Goal: Task Accomplishment & Management: Manage account settings

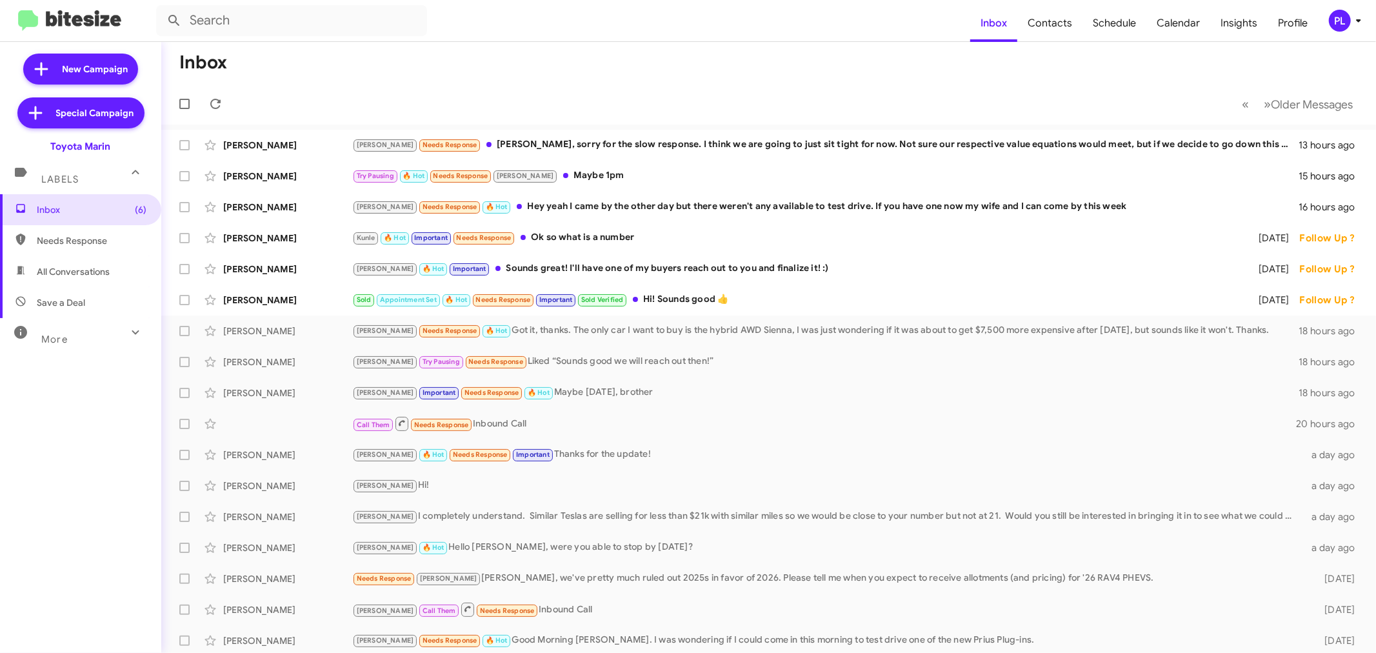
drag, startPoint x: 0, startPoint y: 0, endPoint x: 1352, endPoint y: 26, distance: 1351.9
click at [1352, 26] on icon at bounding box center [1357, 20] width 15 height 15
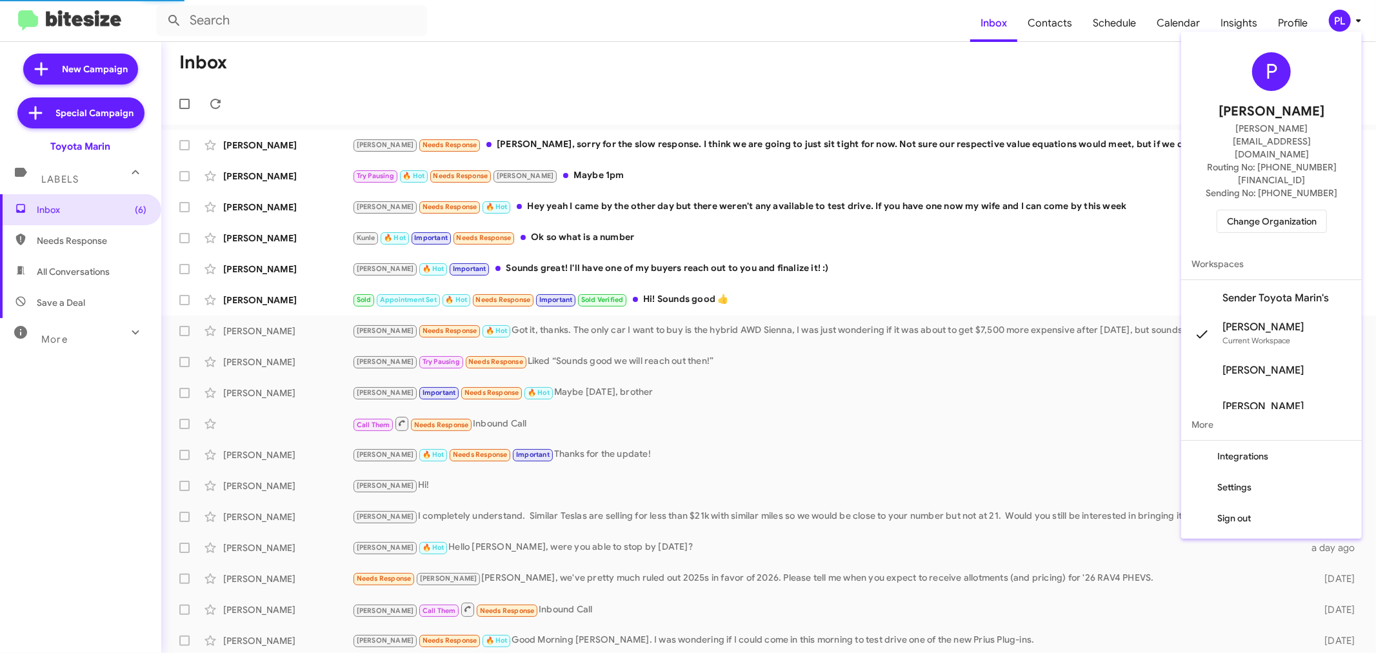
click at [1266, 210] on span "Change Organization" at bounding box center [1272, 221] width 90 height 22
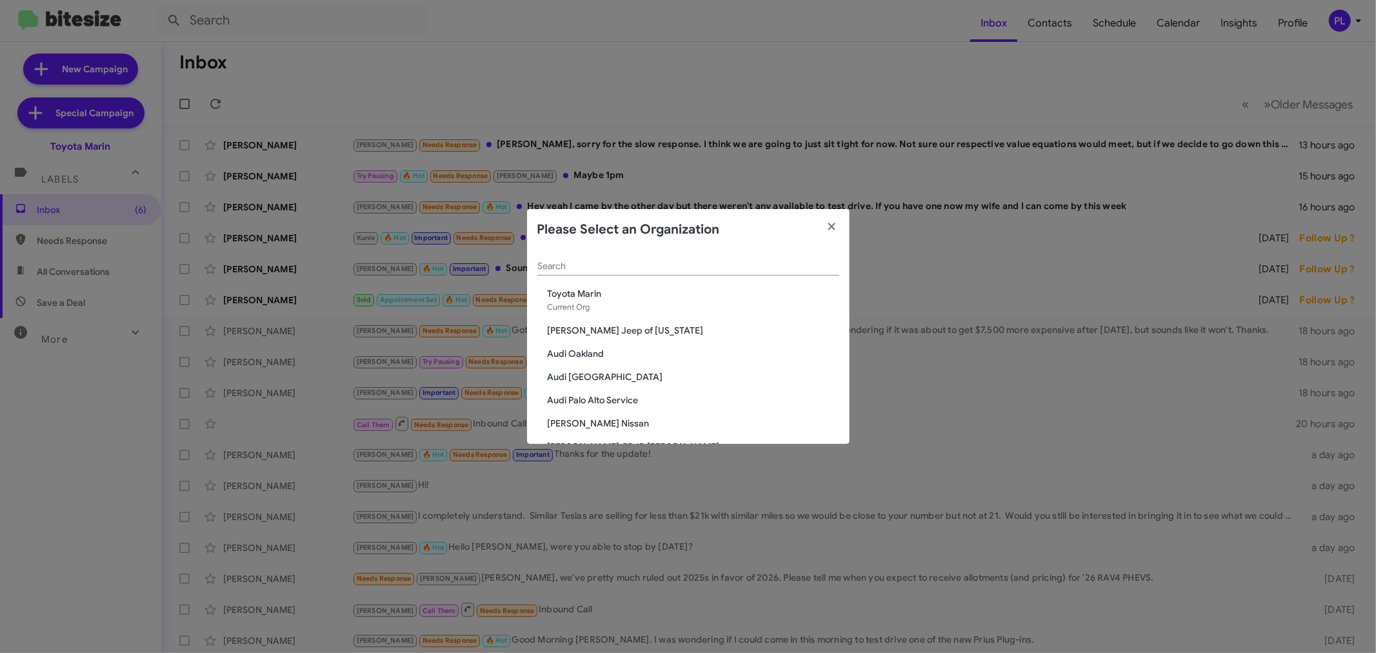
click at [567, 266] on input "Search" at bounding box center [688, 266] width 302 height 10
type input "marin"
click at [594, 330] on span "Marin Luxury Cars" at bounding box center [693, 330] width 291 height 13
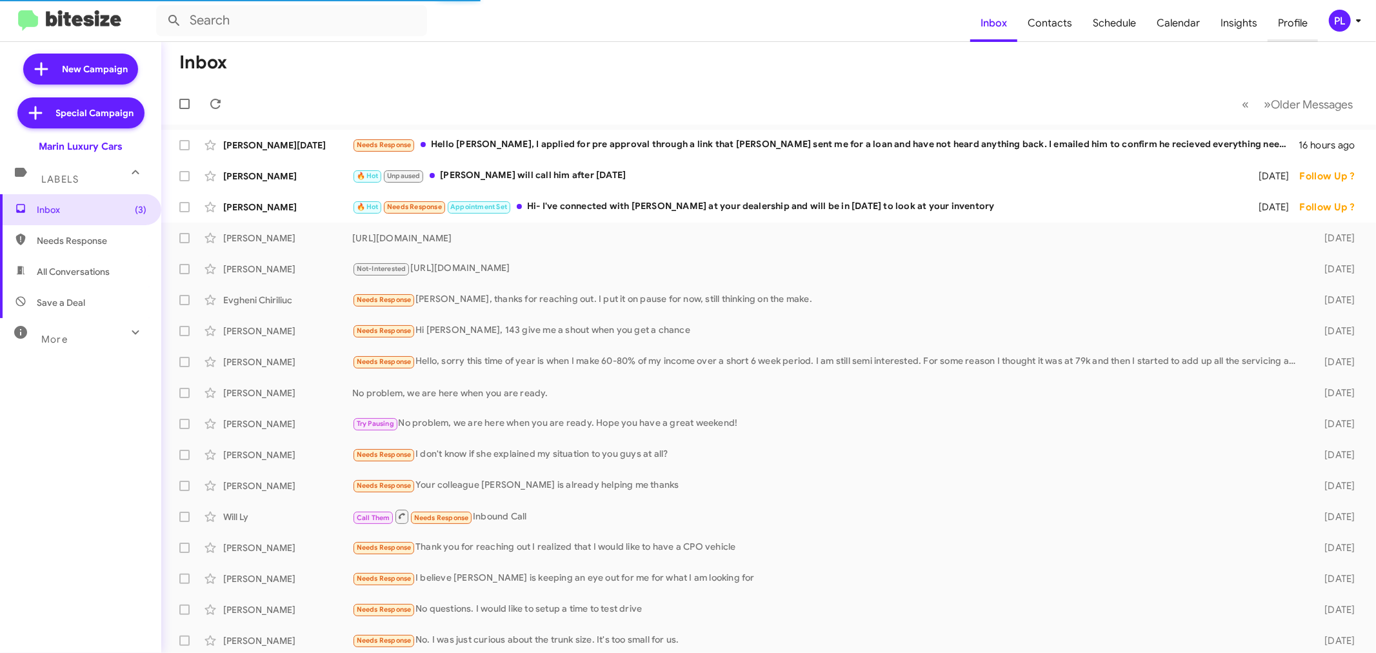
click at [1296, 14] on span "Profile" at bounding box center [1292, 23] width 50 height 37
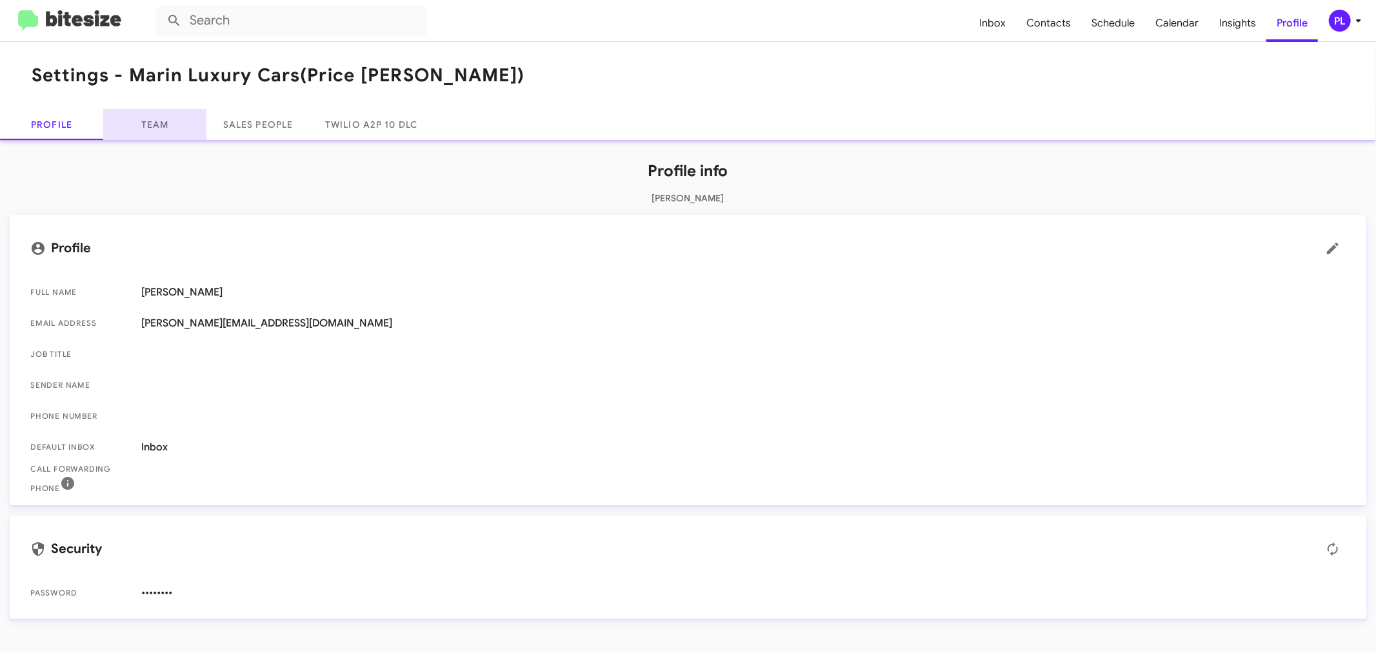
click at [157, 120] on link "Team" at bounding box center [154, 124] width 103 height 31
